Goal: Transaction & Acquisition: Purchase product/service

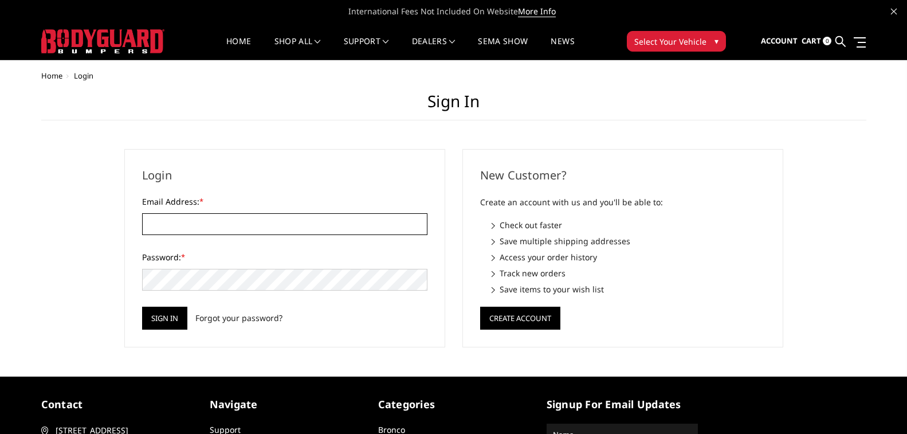
type input "[EMAIL_ADDRESS][DOMAIN_NAME]"
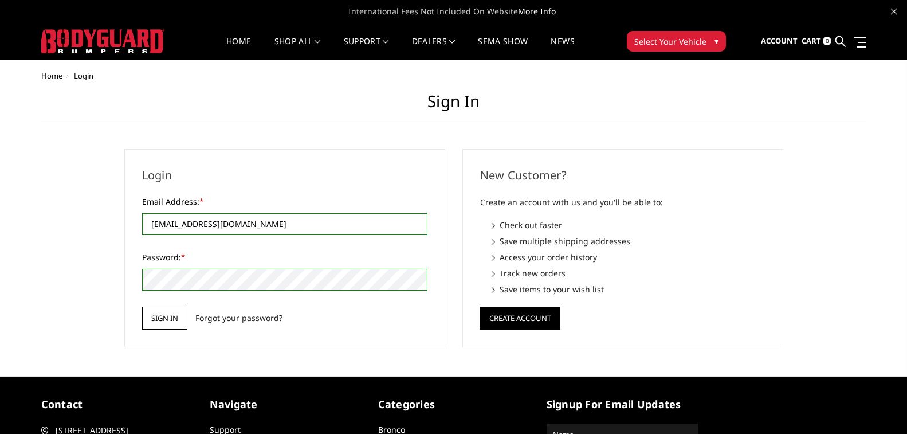
click at [170, 320] on input "Sign in" at bounding box center [164, 318] width 45 height 23
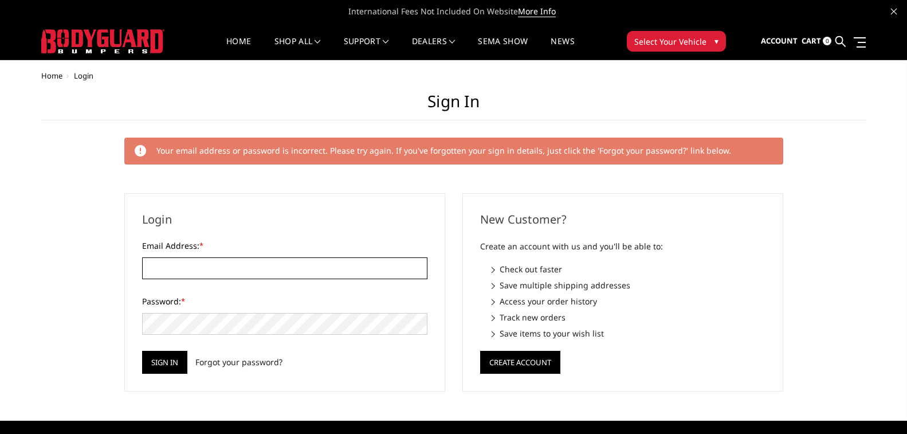
type input "[EMAIL_ADDRESS][DOMAIN_NAME]"
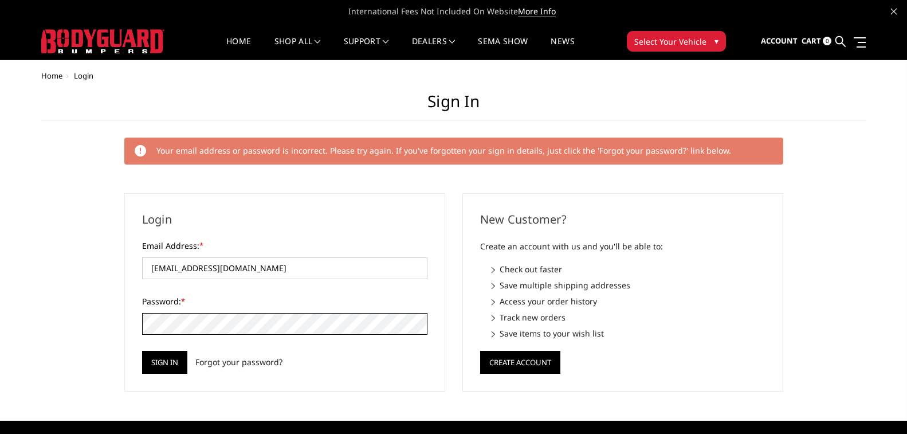
click at [132, 334] on div "Login Email Address: * highvelocitydieselperformance@gmail.com Password: * Sign…" at bounding box center [284, 292] width 321 height 198
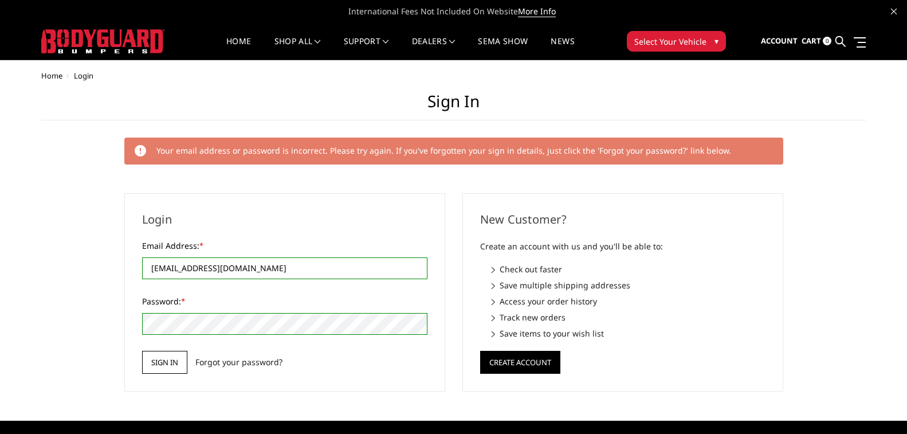
click at [167, 363] on input "Sign in" at bounding box center [164, 362] width 45 height 23
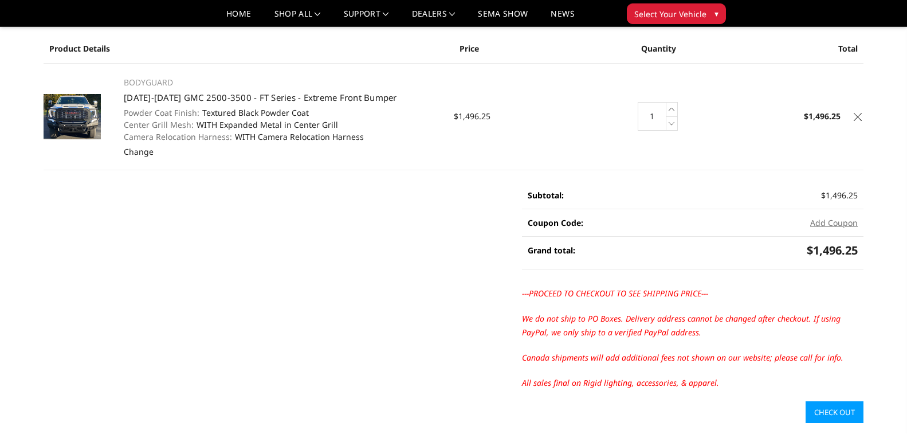
scroll to position [57, 0]
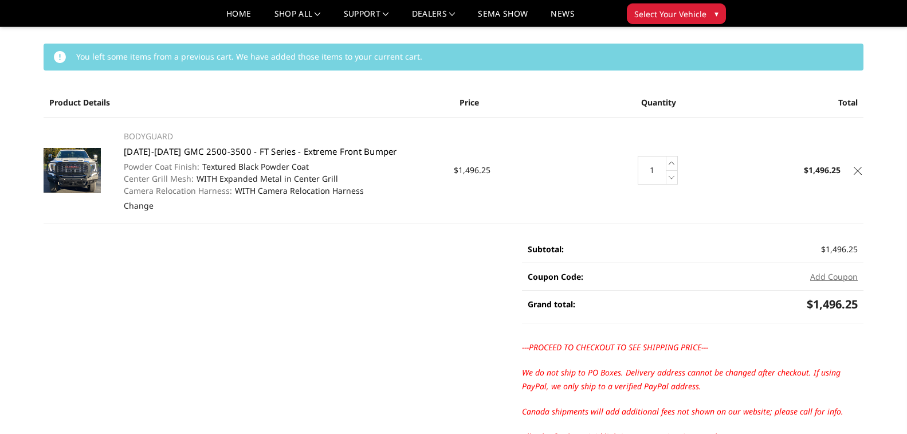
click at [218, 152] on link "[DATE]-[DATE] GMC 2500-3500 - FT Series - Extreme Front Bumper" at bounding box center [260, 151] width 273 height 11
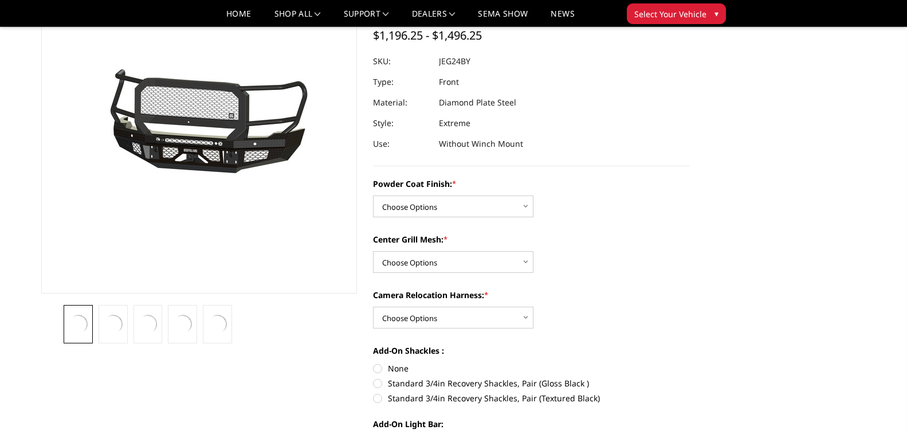
scroll to position [115, 0]
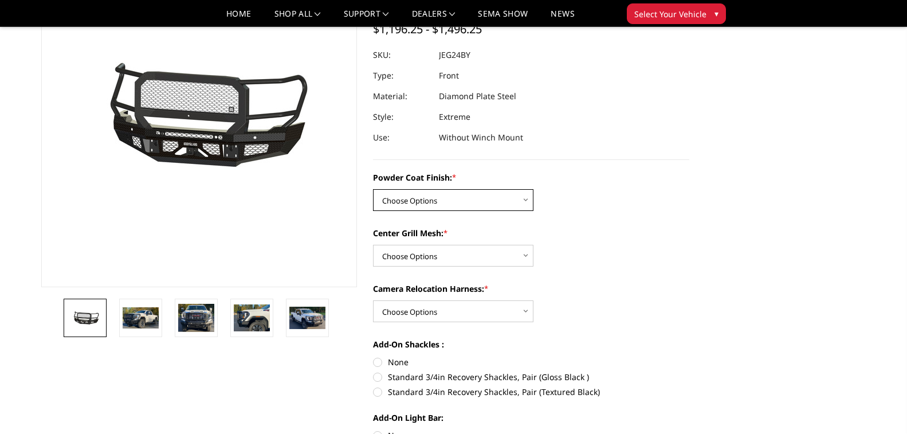
click at [522, 203] on select "Choose Options Bare Metal Gloss Black Powder Coat Textured Black Powder Coat" at bounding box center [453, 200] width 160 height 22
select select "3286"
click at [373, 189] on select "Choose Options Bare Metal Gloss Black Powder Coat Textured Black Powder Coat" at bounding box center [453, 200] width 160 height 22
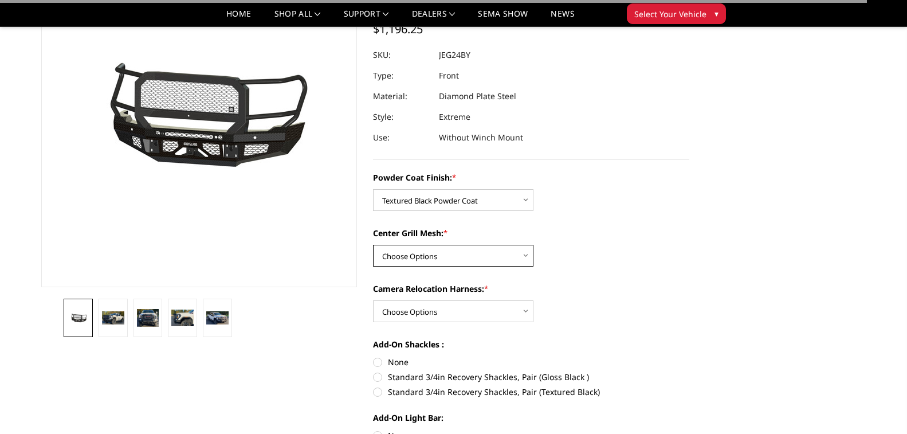
click at [468, 250] on select "Choose Options WITH Expanded Metal in Center Grill WITHOUT Expanded Metal in Ce…" at bounding box center [453, 256] width 160 height 22
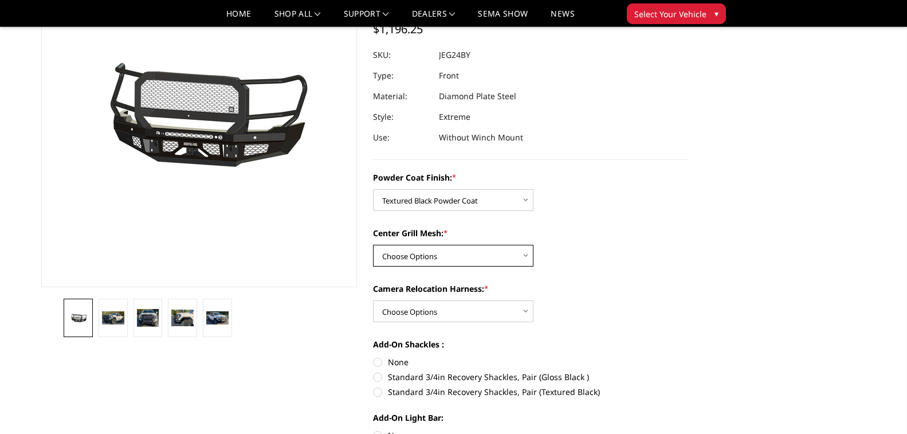
select select "3287"
click at [373, 245] on select "Choose Options WITH Expanded Metal in Center Grill WITHOUT Expanded Metal in Ce…" at bounding box center [453, 256] width 160 height 22
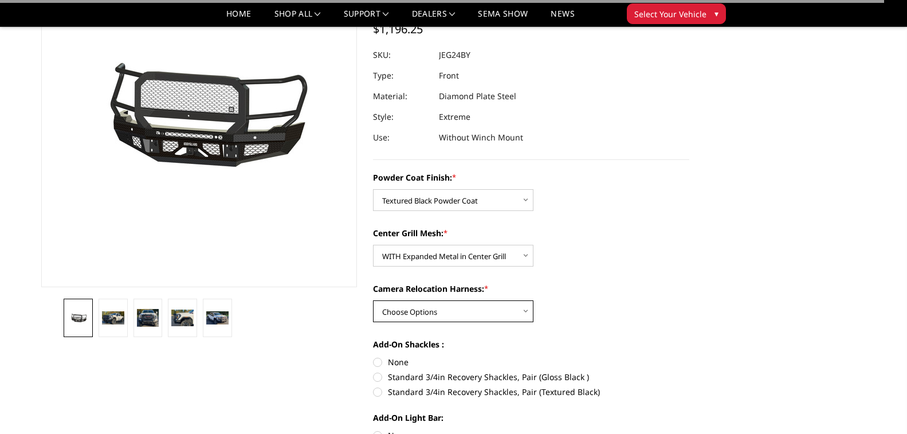
click at [455, 310] on select "Choose Options WITH Camera Relocation Harness WITHOUT Camera Relocation Harness" at bounding box center [453, 311] width 160 height 22
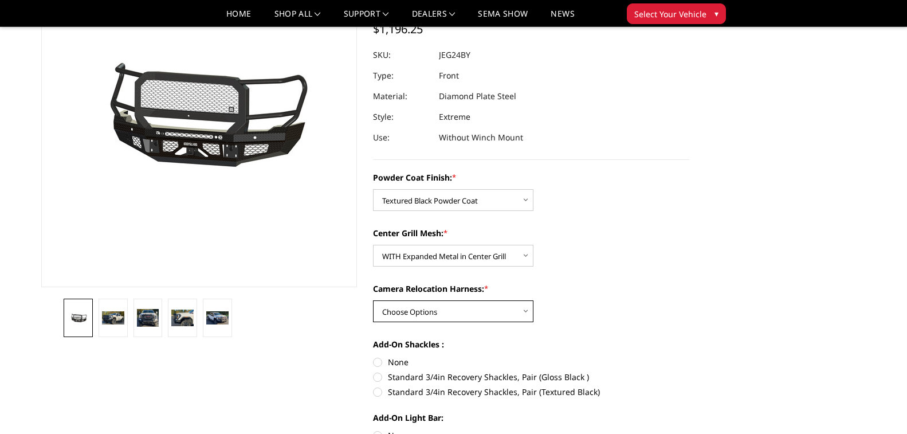
select select "3289"
click at [373, 300] on select "Choose Options WITH Camera Relocation Harness WITHOUT Camera Relocation Harness" at bounding box center [453, 311] width 160 height 22
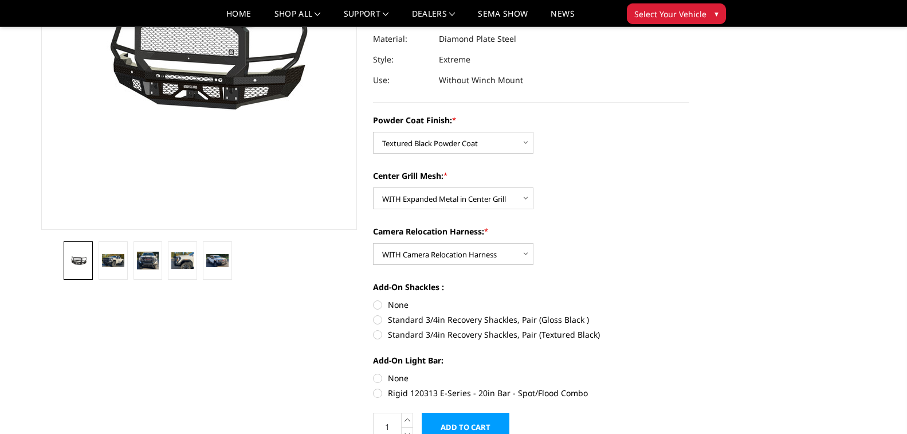
click at [379, 306] on label "None" at bounding box center [531, 305] width 316 height 12
click at [374, 299] on input "None" at bounding box center [373, 299] width 1 height 1
radio input "true"
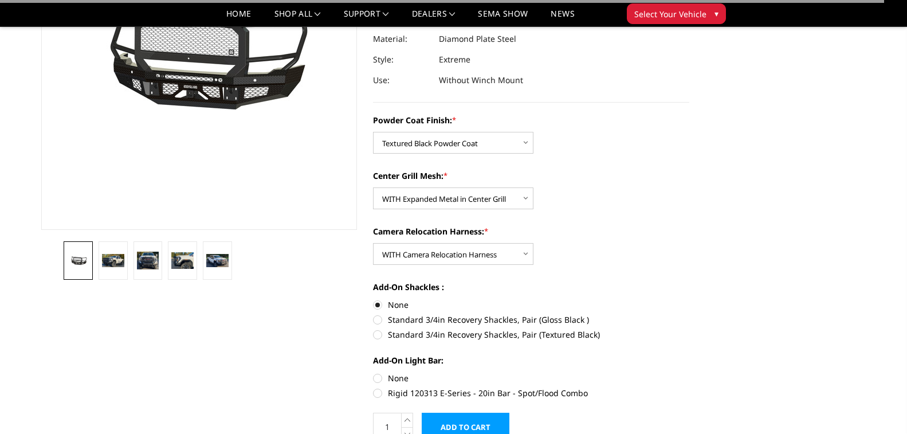
click at [378, 376] on label "None" at bounding box center [531, 378] width 316 height 12
click at [374, 373] on input "None" at bounding box center [373, 372] width 1 height 1
radio input "true"
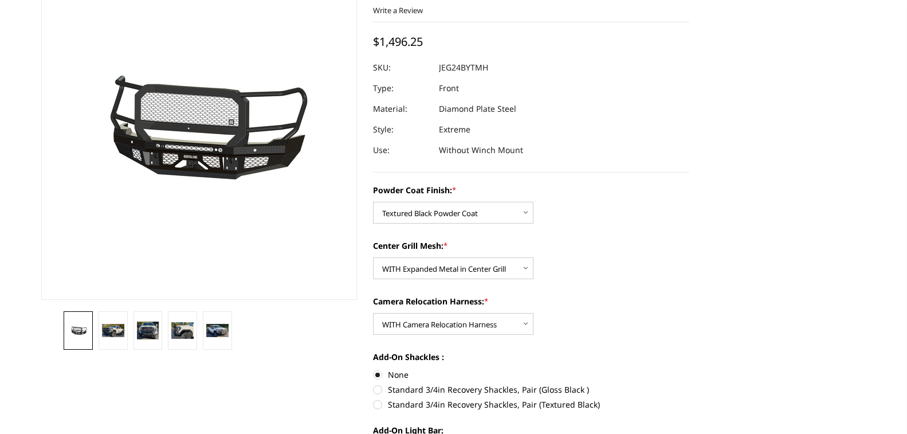
scroll to position [0, 0]
